Goal: Transaction & Acquisition: Purchase product/service

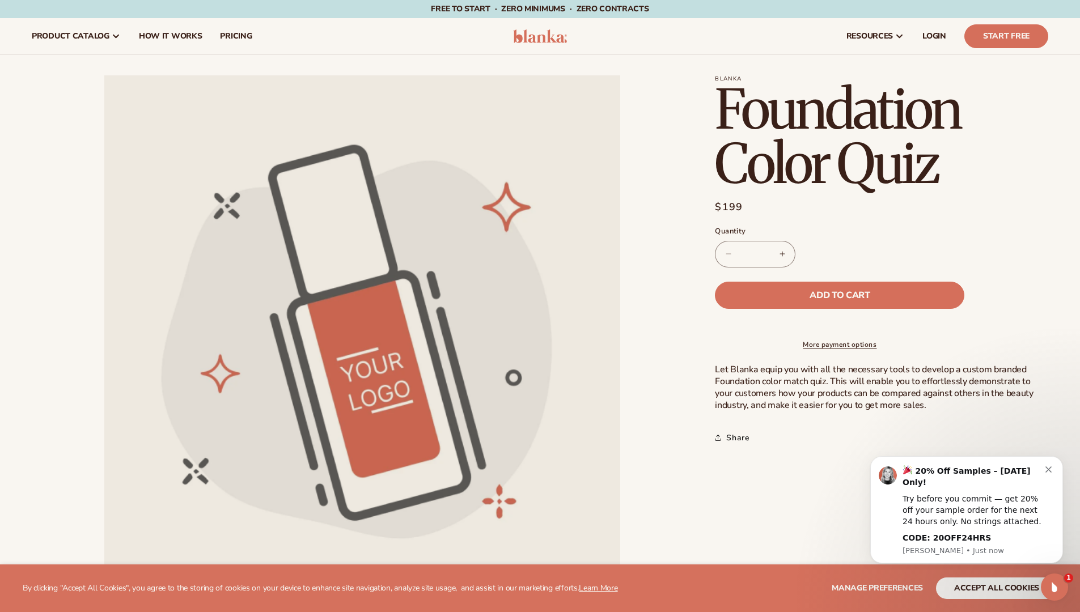
click at [839, 295] on span "Add to cart" at bounding box center [839, 295] width 60 height 9
